Goal: Task Accomplishment & Management: Manage account settings

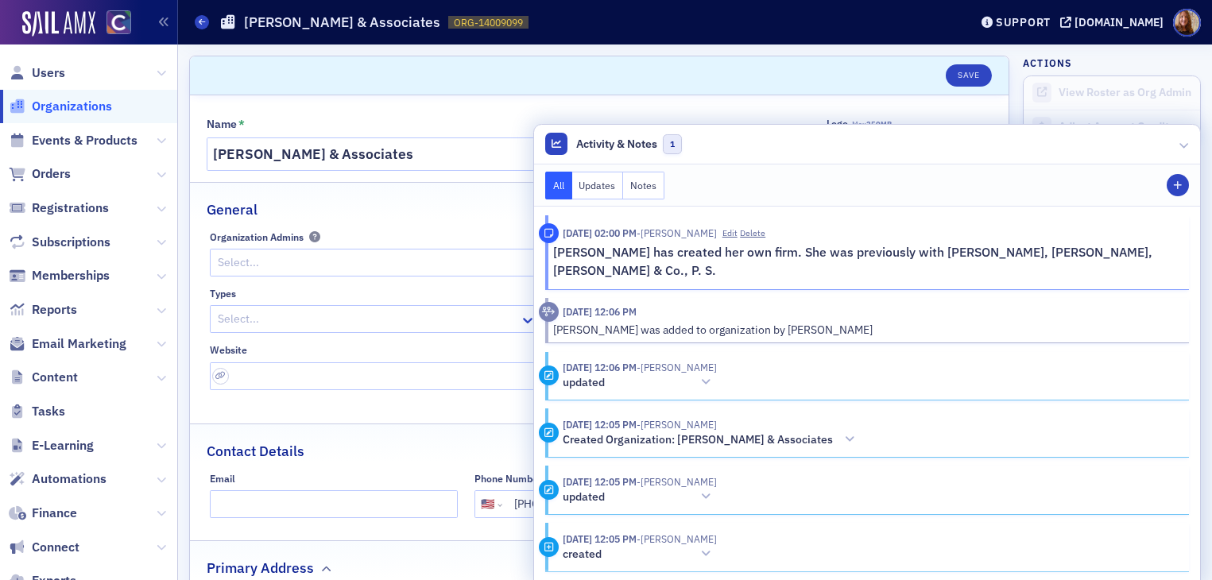
select select "US"
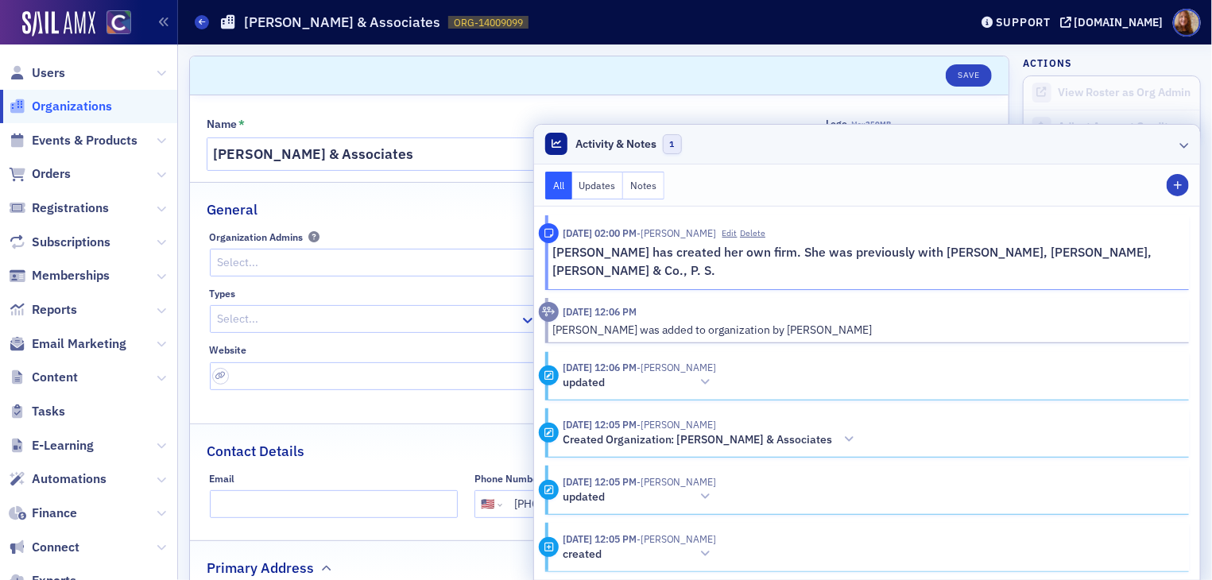
scroll to position [648, 0]
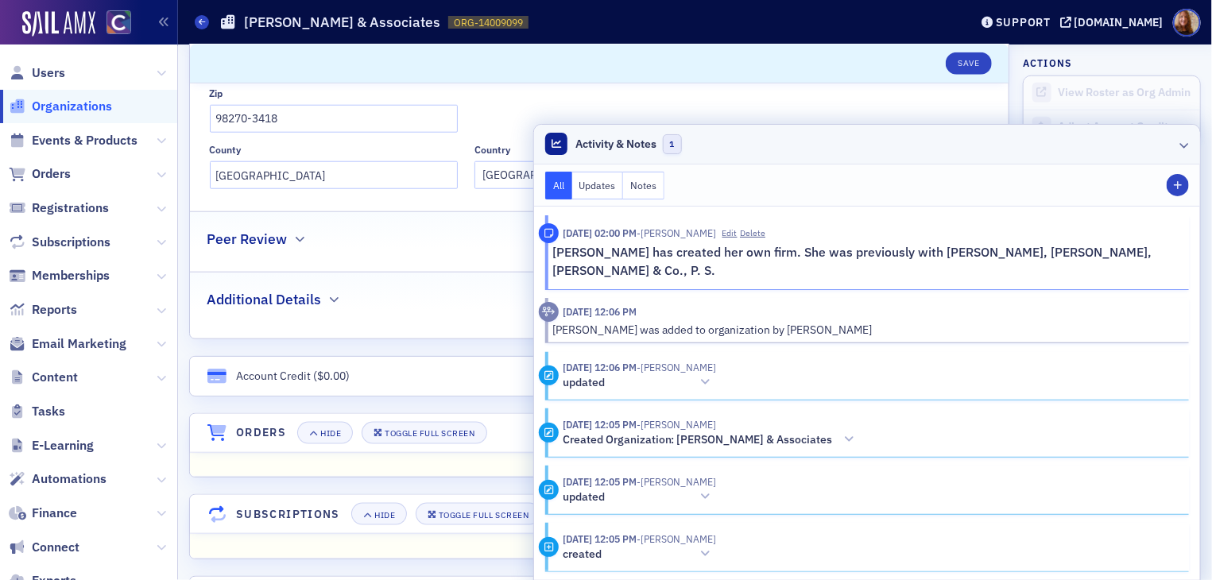
click at [806, 164] on header "Activity & Notes 1" at bounding box center [867, 145] width 666 height 40
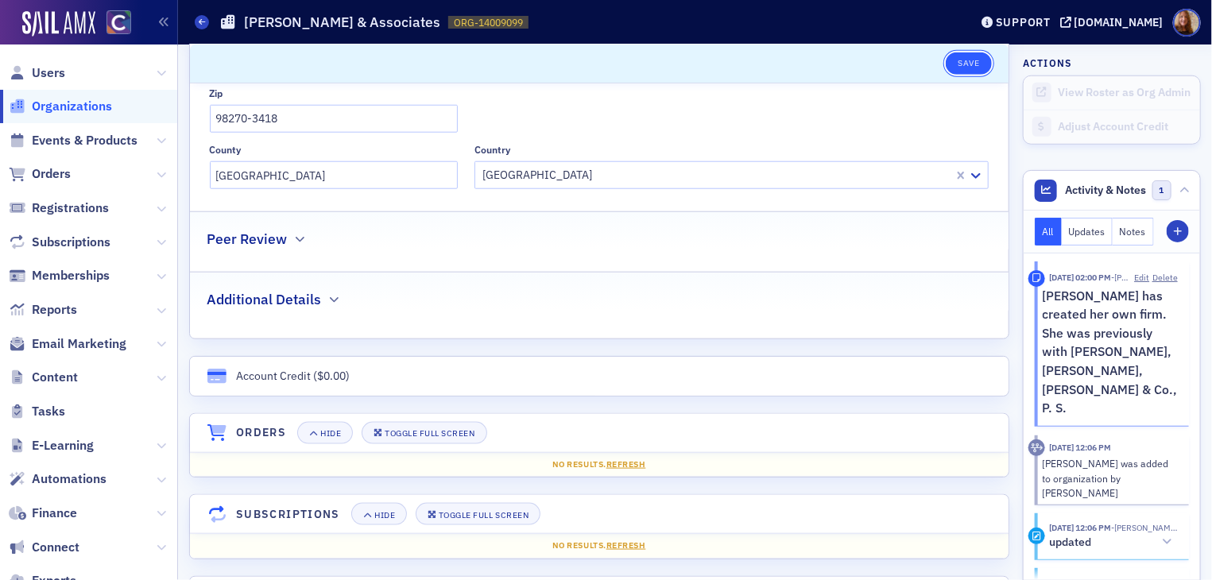
click at [946, 68] on button "Save" at bounding box center [968, 63] width 45 height 22
select select "US"
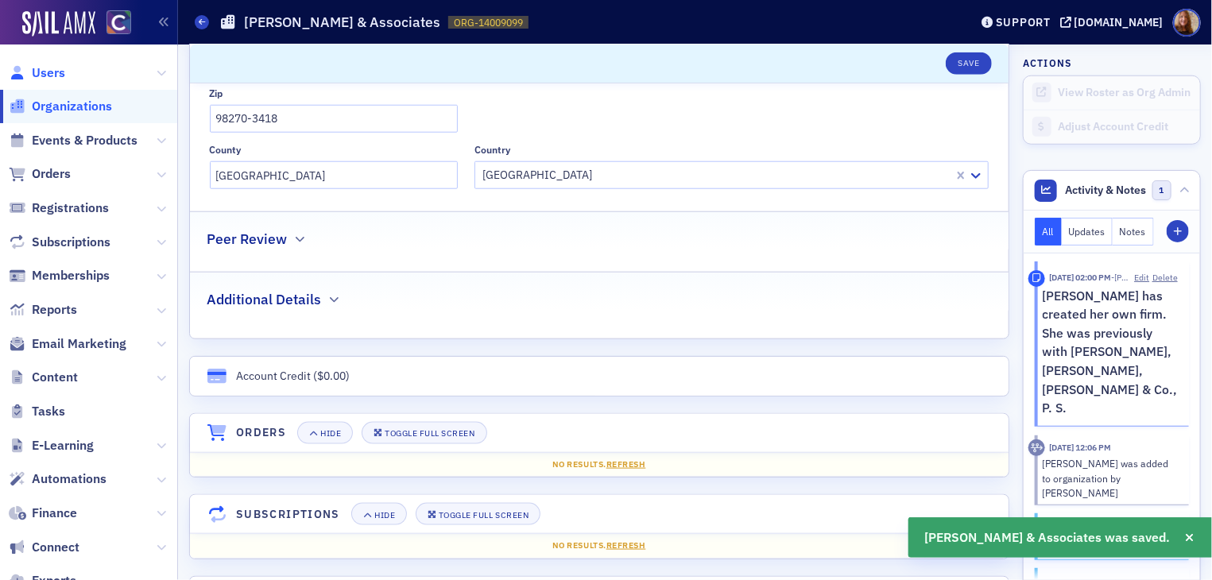
click at [49, 77] on span "Users" at bounding box center [48, 72] width 33 height 17
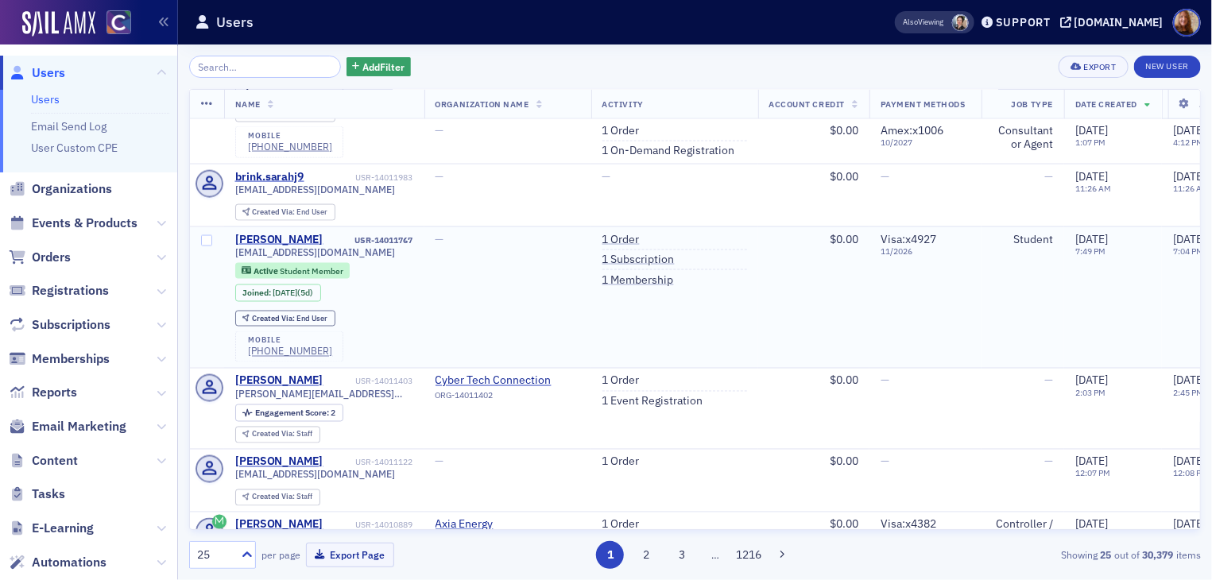
scroll to position [1178, 0]
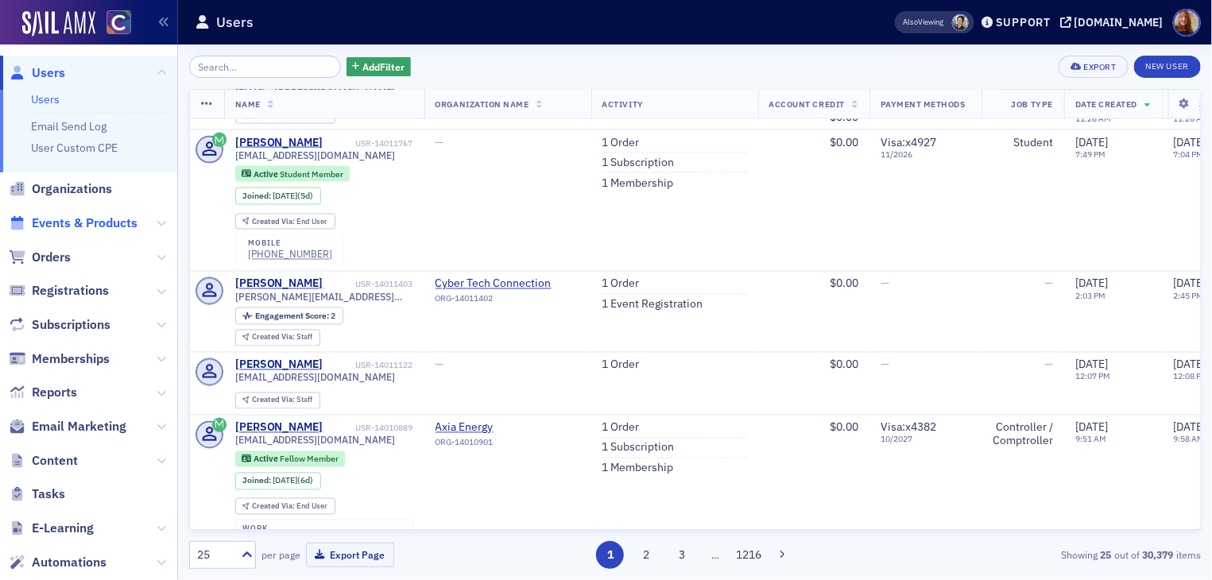
click at [66, 222] on span "Events & Products" at bounding box center [85, 223] width 106 height 17
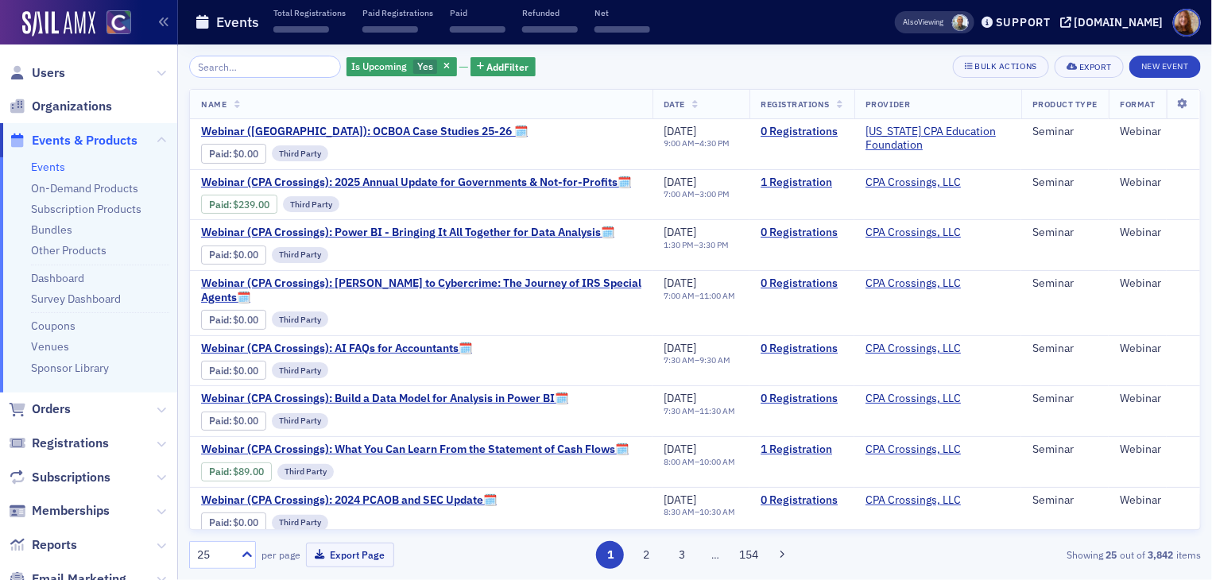
click at [265, 64] on input "search" at bounding box center [265, 67] width 152 height 22
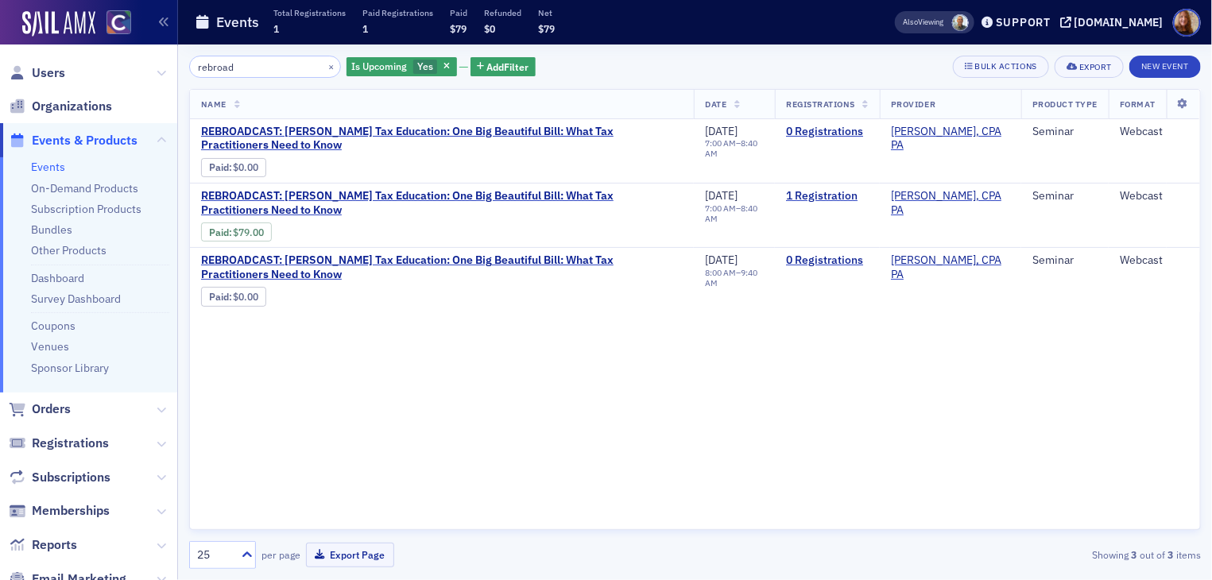
type input "rebroad"
click at [702, 53] on div "rebroad × Is Upcoming Yes Add Filter Bulk Actions Export New Event Name Date Re…" at bounding box center [695, 312] width 1012 height 536
click at [636, 334] on div "Name Date Registrations Provider Product Type Format REBROADCAST: Don Farmer Ta…" at bounding box center [695, 309] width 1012 height 441
click at [852, 197] on link "1 Registration" at bounding box center [827, 196] width 83 height 14
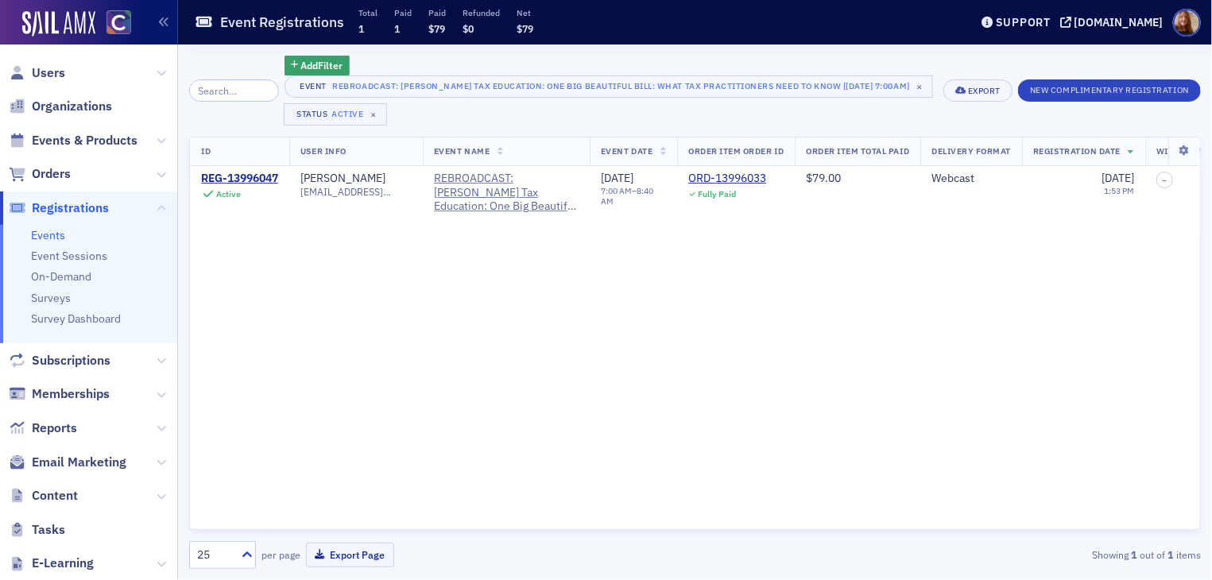
click at [866, 324] on div "ID User Info Event Name Event Date Order Item Order ID Order Item Total Paid De…" at bounding box center [695, 334] width 1012 height 394
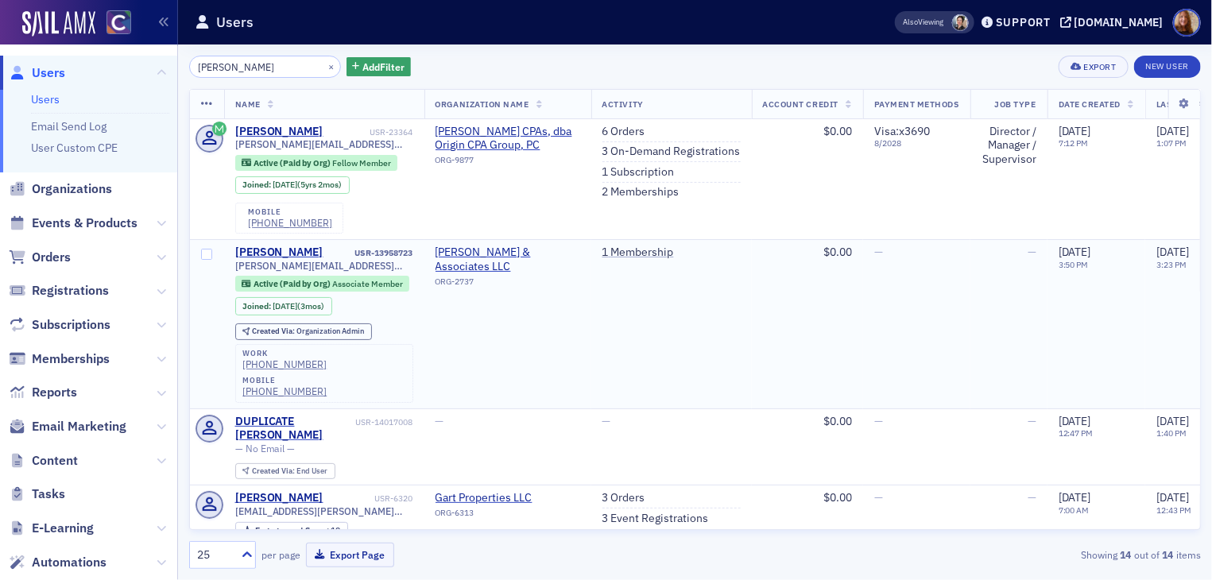
scroll to position [2, 0]
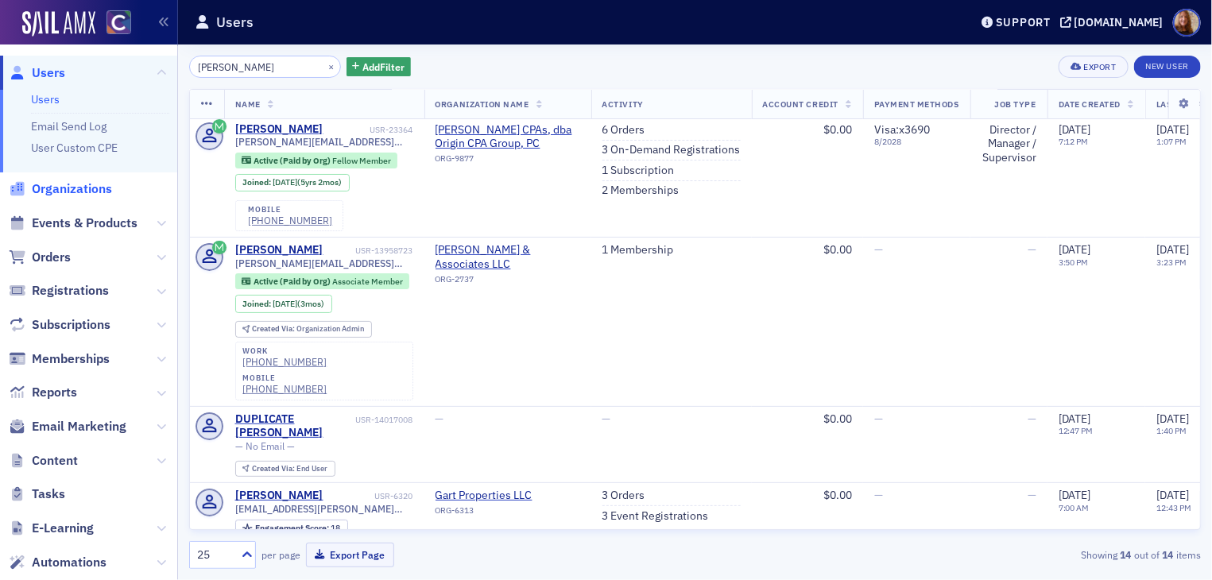
click at [55, 183] on span "Organizations" at bounding box center [72, 188] width 80 height 17
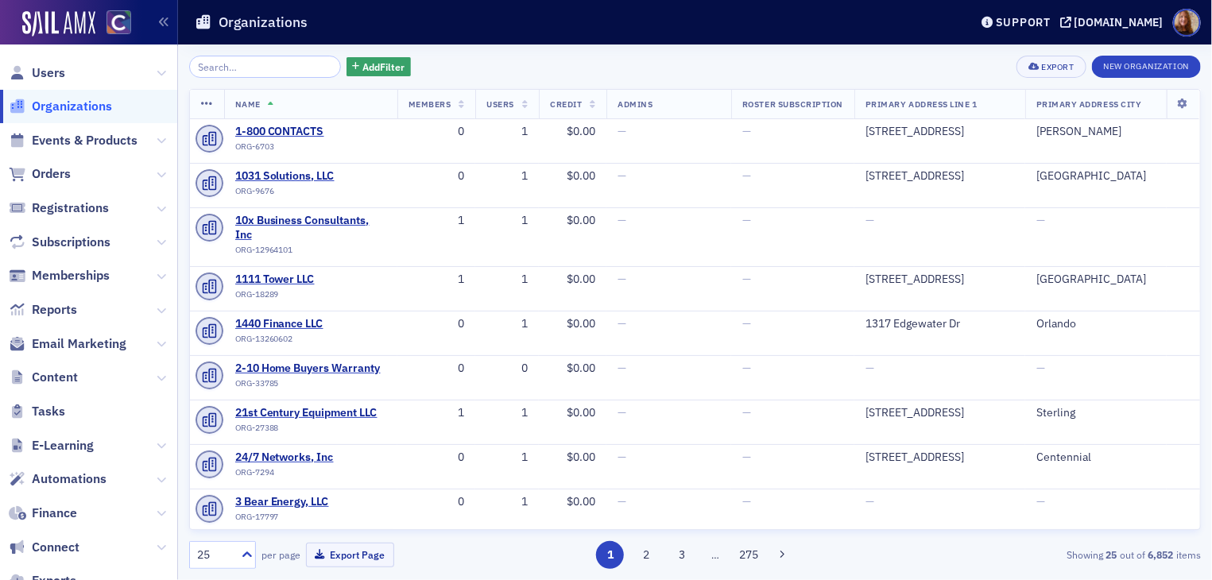
click at [234, 61] on input "search" at bounding box center [265, 67] width 152 height 22
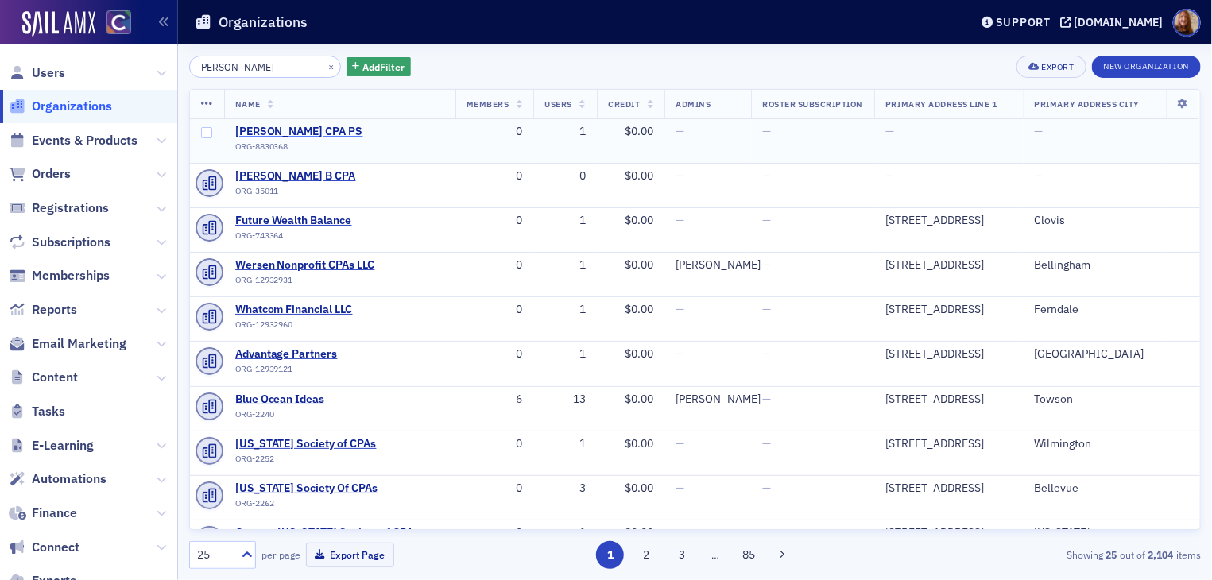
type input "Todd W Resch"
click at [304, 132] on span "Todd W Resch CPA PS" at bounding box center [307, 132] width 145 height 14
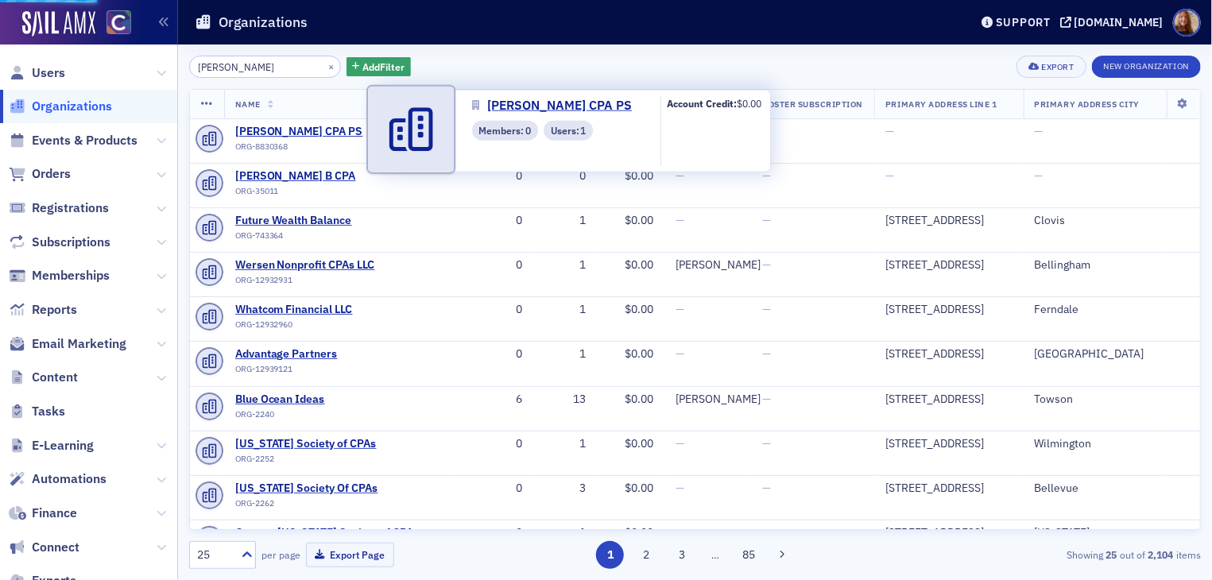
select select "US"
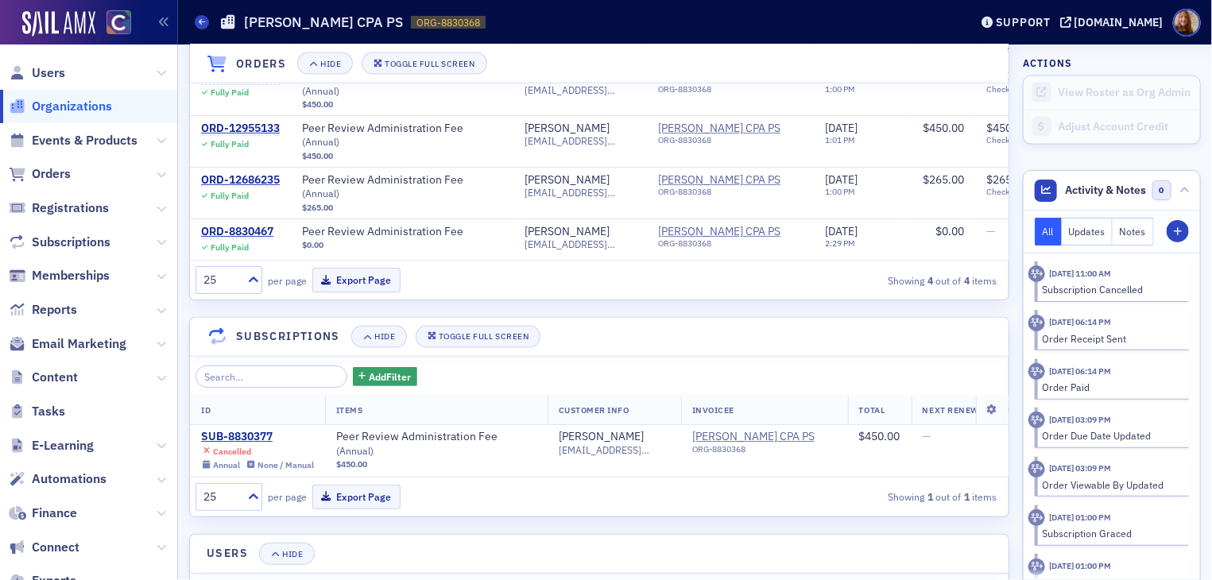
scroll to position [1090, 0]
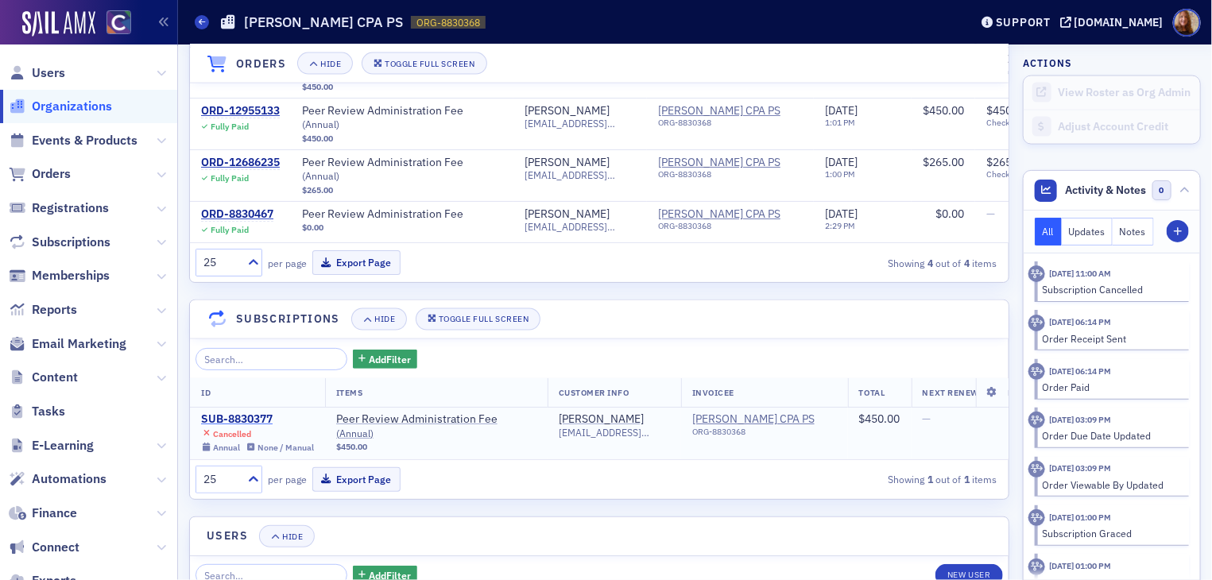
click at [230, 413] on div "SUB-8830377" at bounding box center [257, 420] width 113 height 14
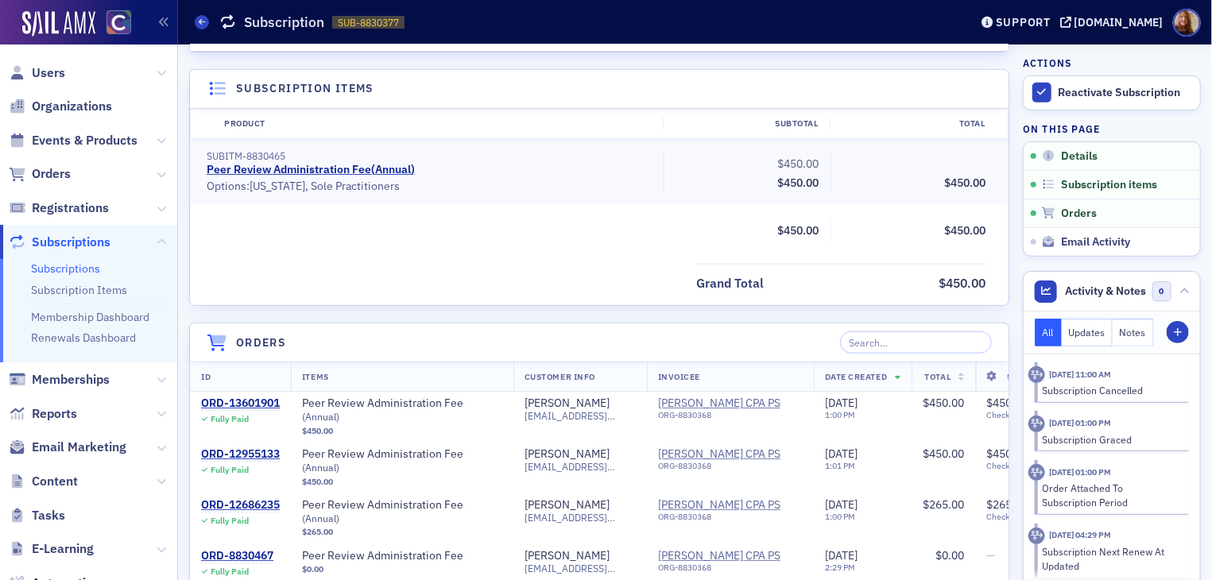
scroll to position [393, 0]
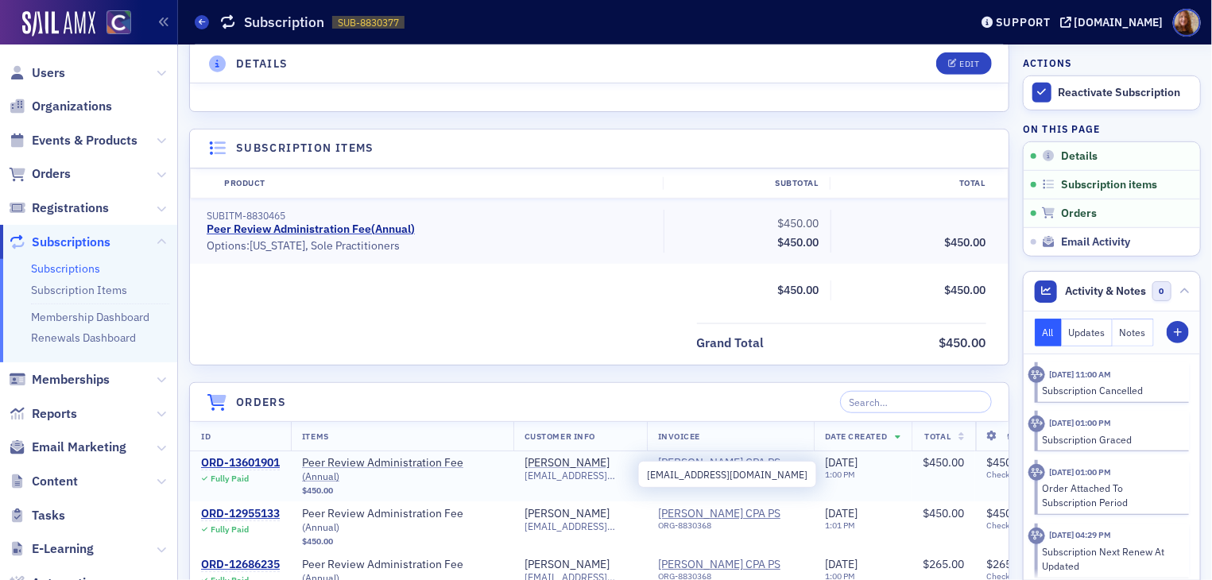
click at [588, 470] on span "reschcpa@comcast.net" at bounding box center [579, 476] width 111 height 12
copy span "reschcpa@comcast.net"
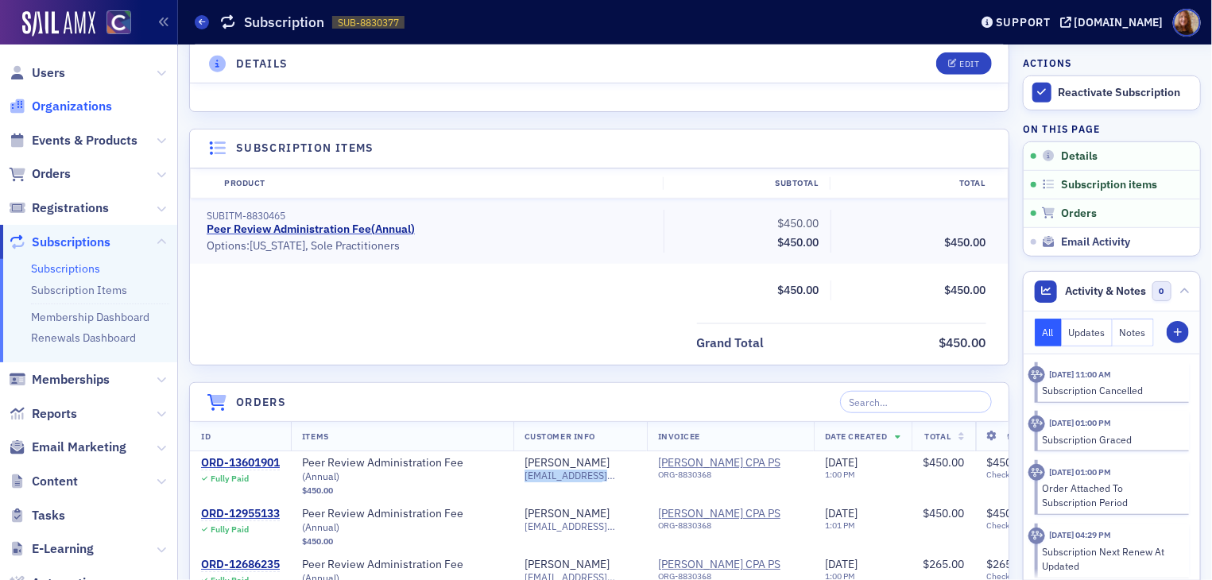
click at [93, 111] on span "Organizations" at bounding box center [72, 106] width 80 height 17
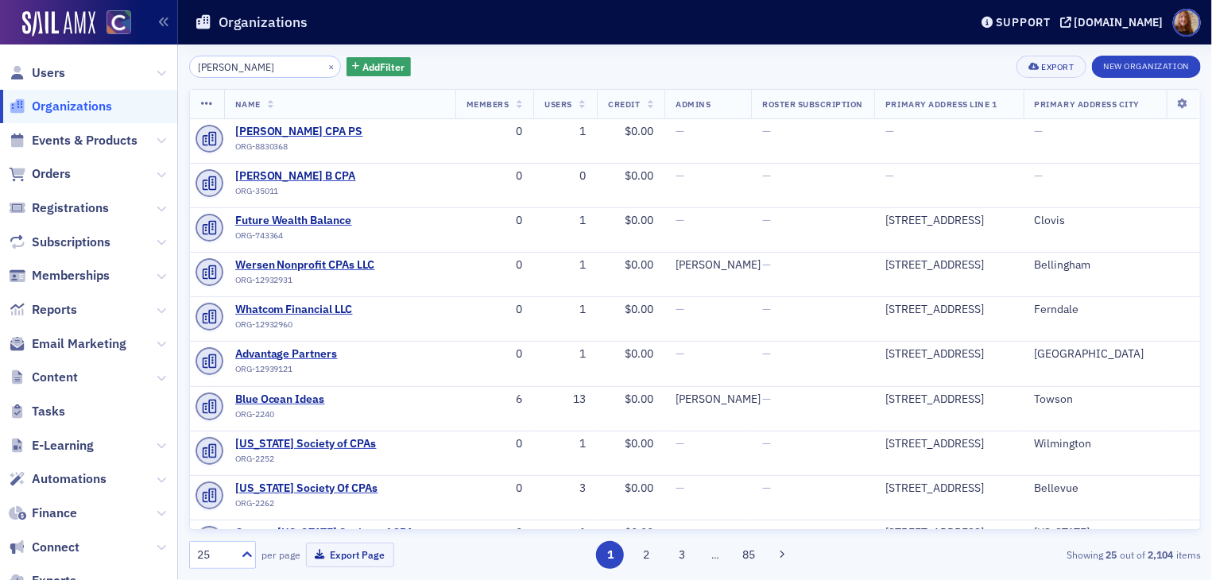
click at [223, 60] on input "Todd W Resch" at bounding box center [265, 67] width 152 height 22
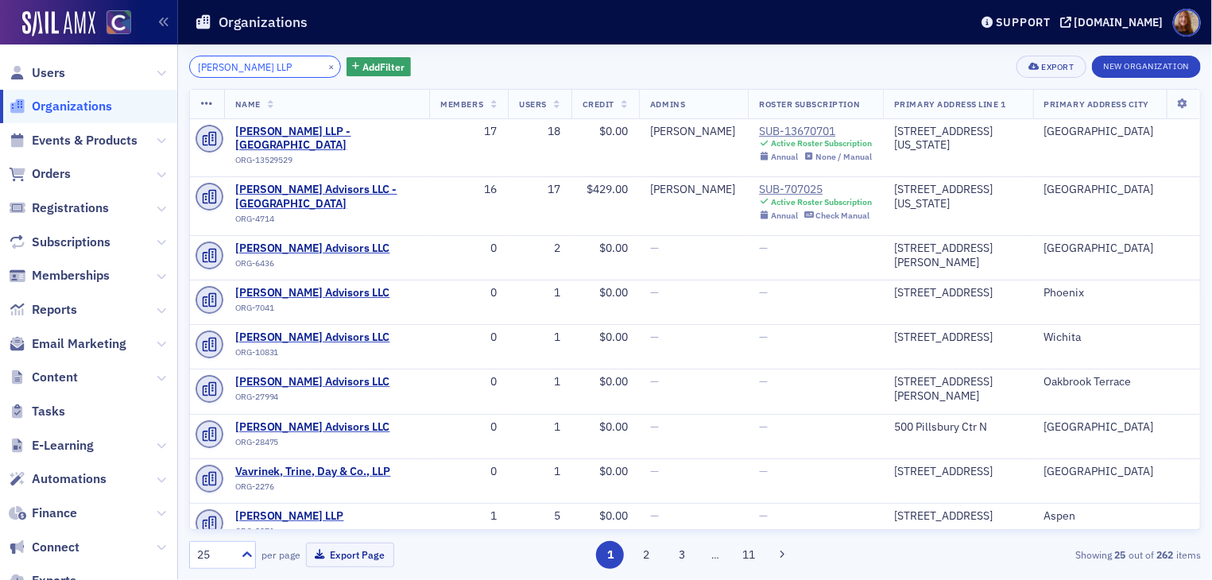
click at [240, 68] on input "Grant Thornton LLP" at bounding box center [265, 67] width 152 height 22
paste input "Christensen & Co., CPAs"
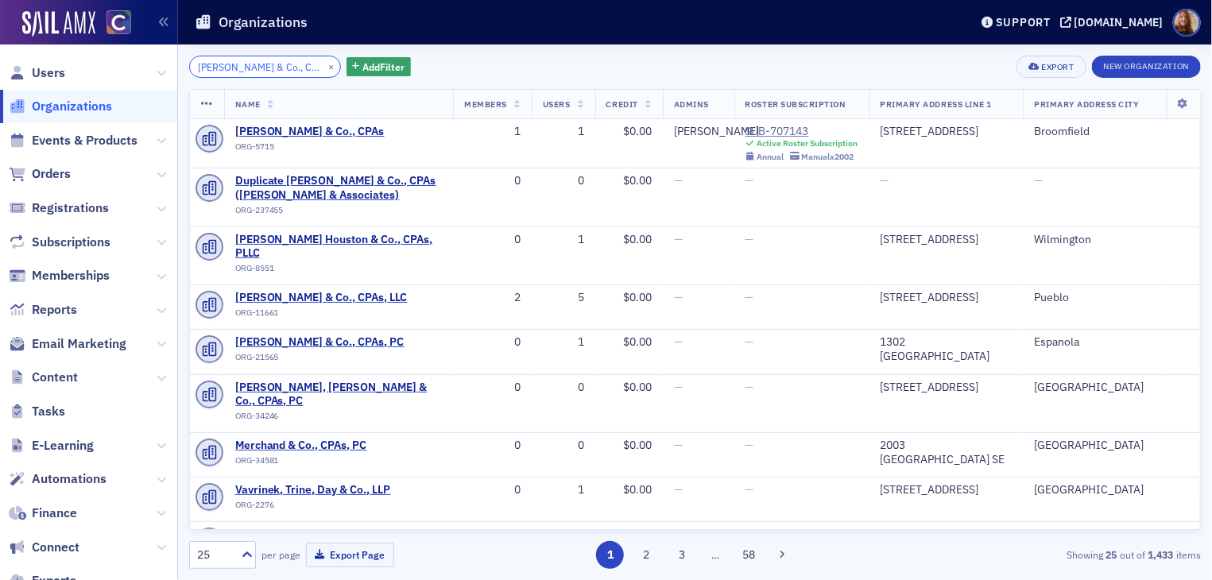
type input "Christensen & Co., CPAs"
click at [324, 64] on button "×" at bounding box center [331, 66] width 14 height 14
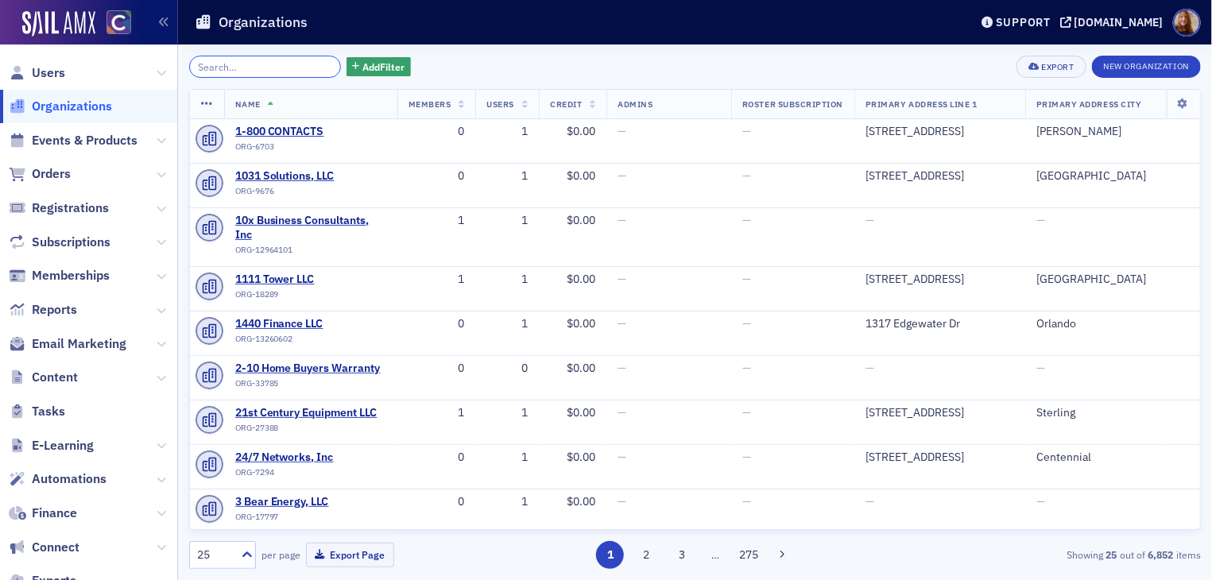
paste input "[PERSON_NAME] [PERSON_NAME] CPAs"
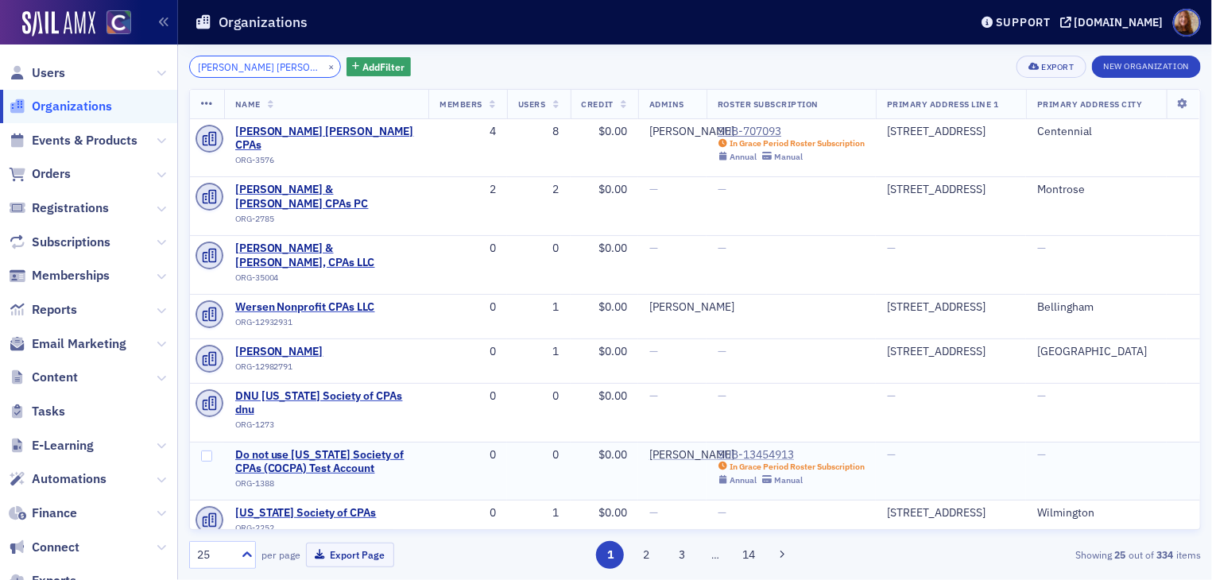
type input "[PERSON_NAME] [PERSON_NAME] CPAs"
click at [779, 448] on div "SUB-13454913" at bounding box center [791, 455] width 147 height 14
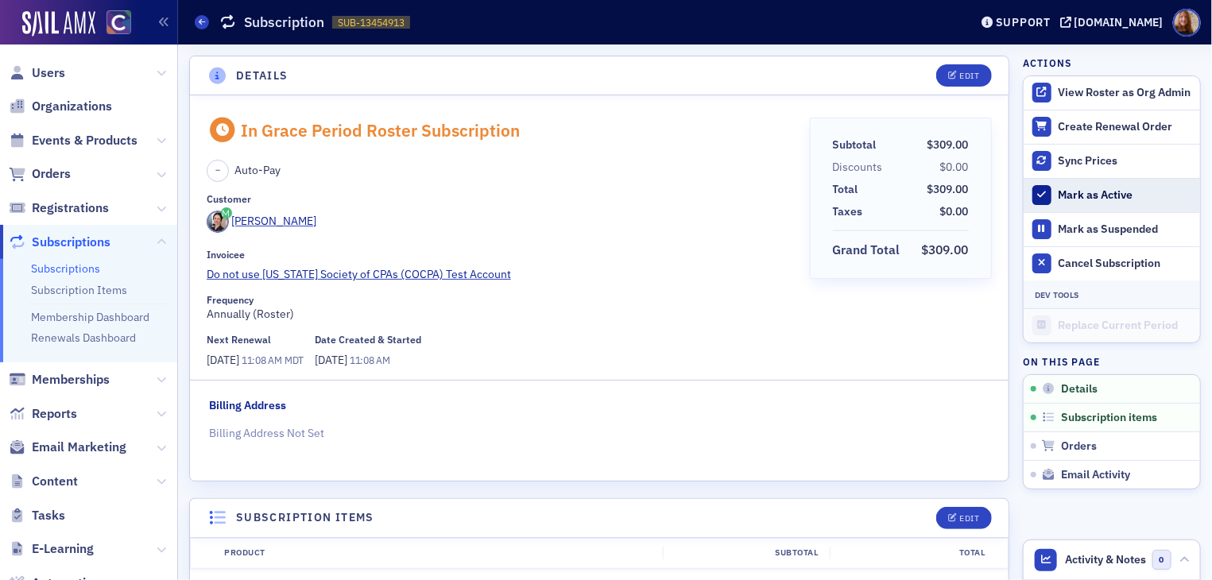
click at [1112, 196] on div "Mark as Active" at bounding box center [1124, 195] width 133 height 14
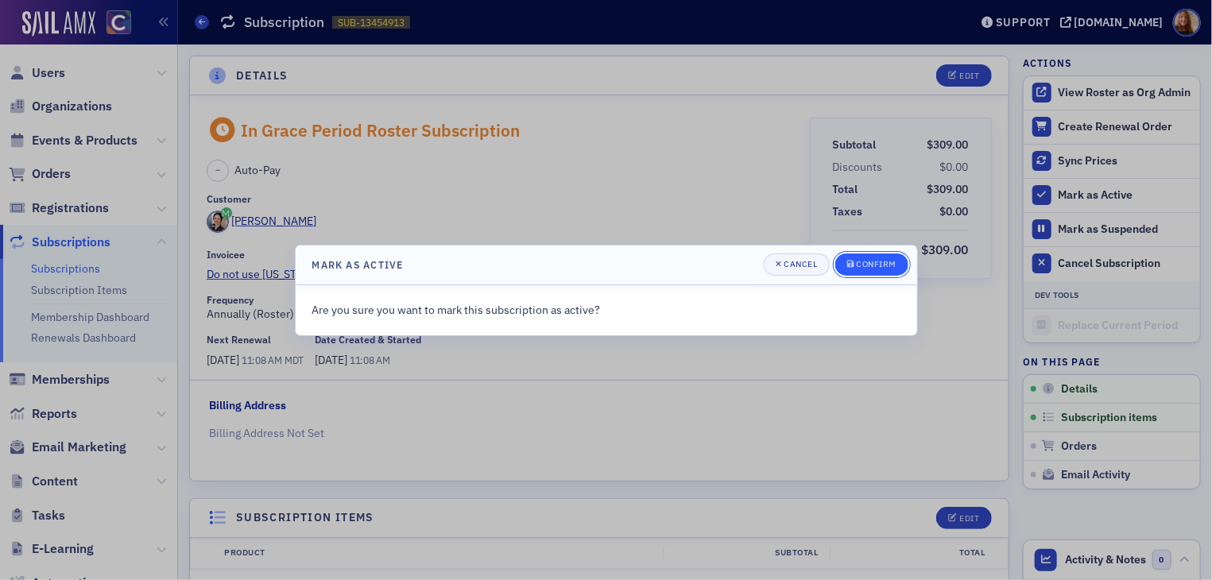
click at [887, 265] on div "Confirm" at bounding box center [876, 264] width 41 height 9
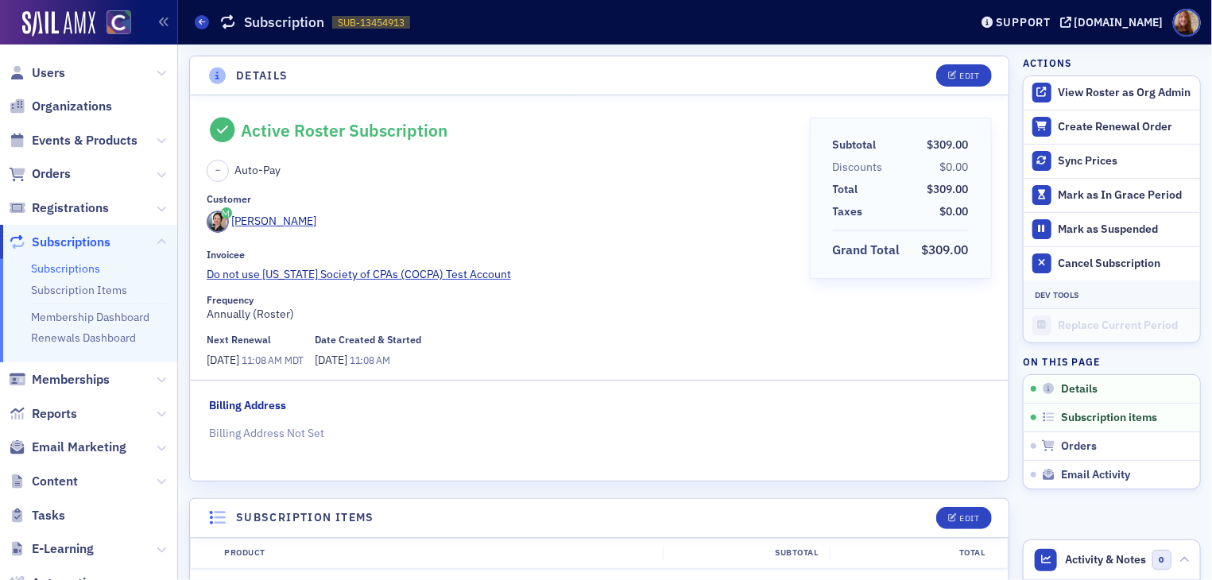
click at [44, 240] on span "Subscriptions" at bounding box center [71, 242] width 79 height 17
click at [76, 265] on link "Subscriptions" at bounding box center [65, 268] width 69 height 14
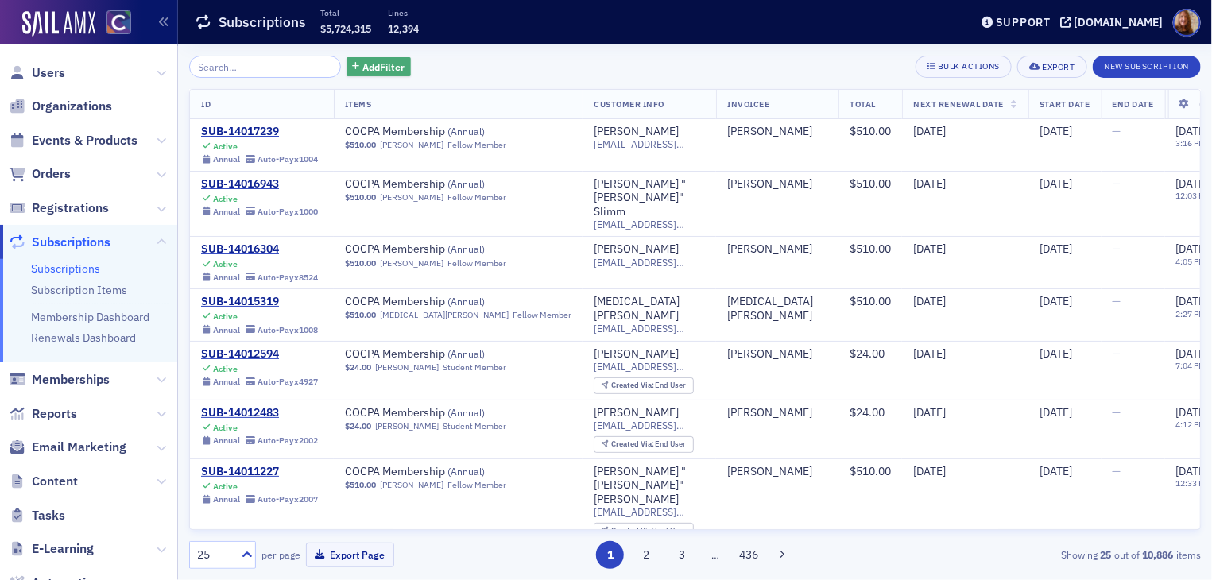
click at [386, 71] on span "Add Filter" at bounding box center [383, 67] width 42 height 14
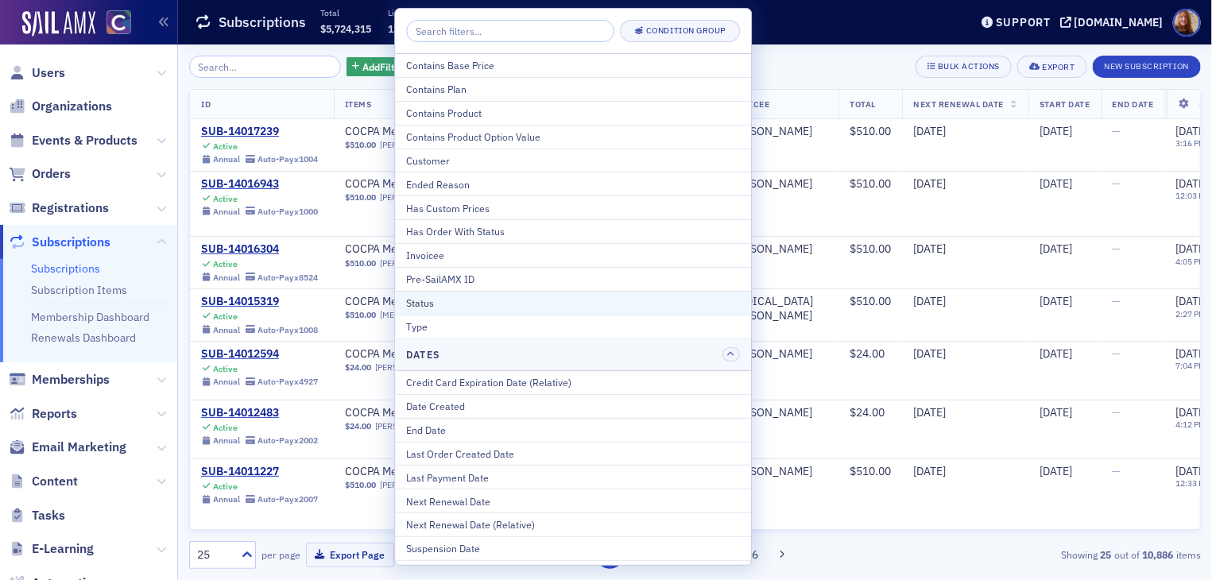
click at [451, 309] on button "Status" at bounding box center [573, 303] width 356 height 24
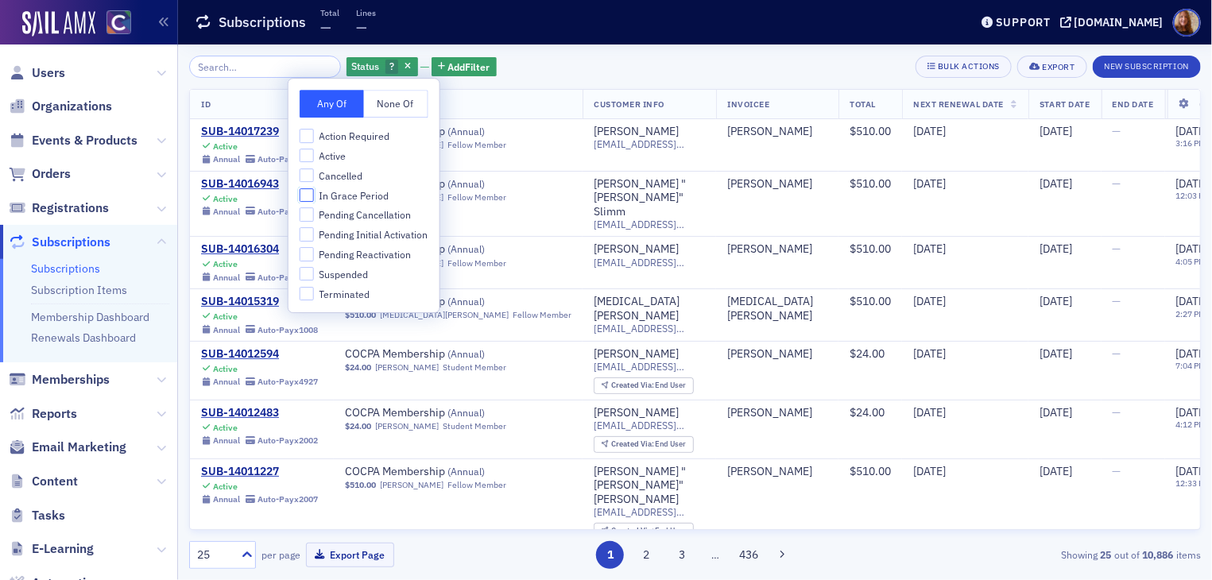
click at [304, 195] on input "In Grace Period" at bounding box center [307, 195] width 14 height 14
checkbox input "true"
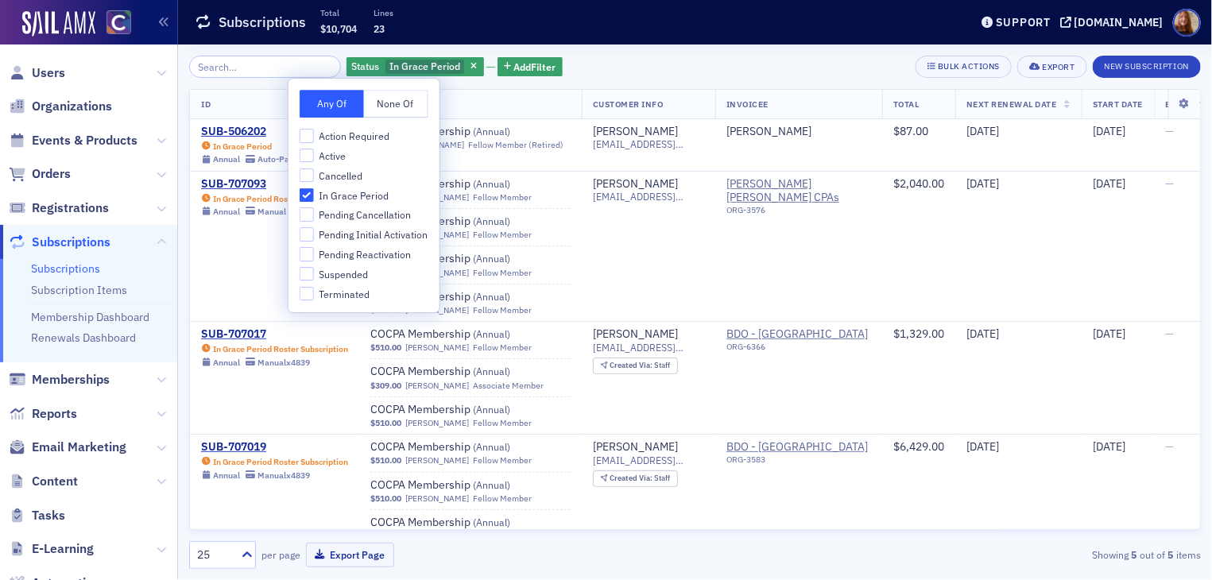
click at [729, 62] on div "Status In Grace Period Add Filter Bulk Actions Export New Subscription" at bounding box center [695, 67] width 1012 height 22
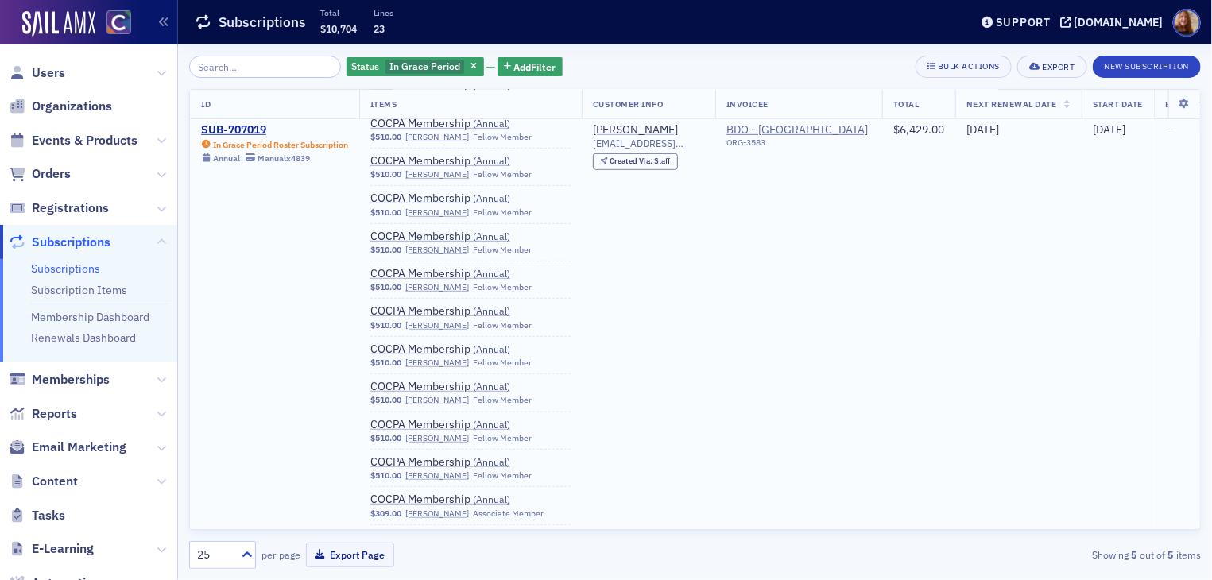
scroll to position [477, 0]
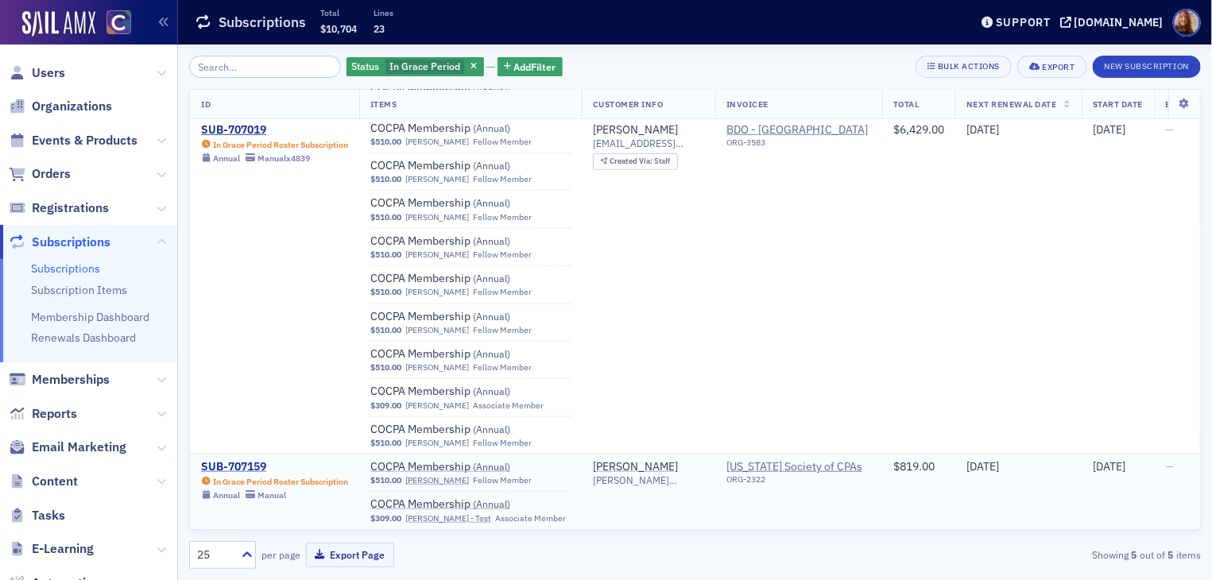
click at [252, 460] on div "SUB-707159" at bounding box center [274, 467] width 147 height 14
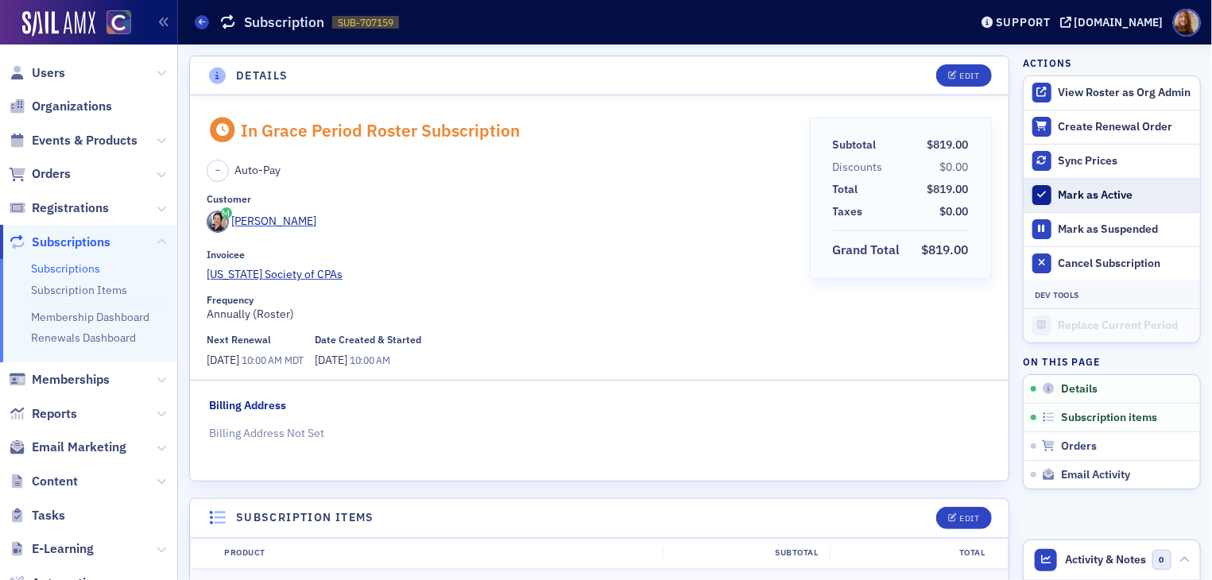
click at [1116, 188] on div "Mark as Active" at bounding box center [1124, 195] width 133 height 14
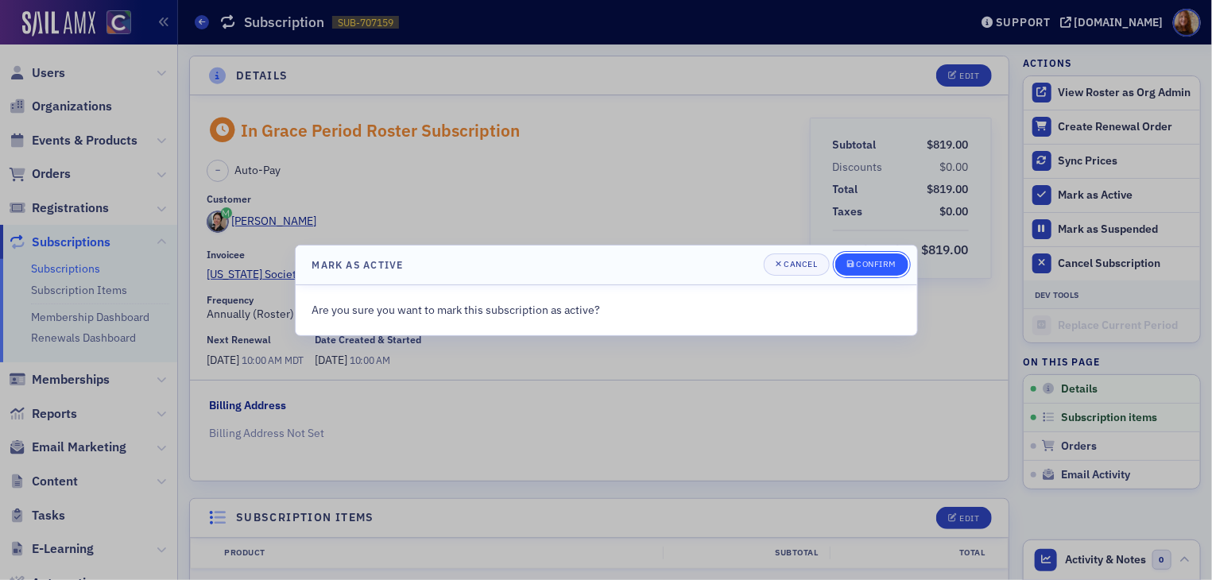
click at [888, 266] on div "Confirm" at bounding box center [876, 264] width 41 height 9
